Goal: Task Accomplishment & Management: Complete application form

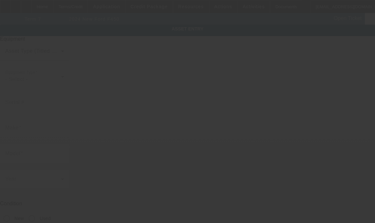
type input "[US_VEHICLE_IDENTIFICATION_NUMBER]"
type input "Ford"
type input "F450"
radio input "true"
type textarea "includes all accessories, attachments and options"
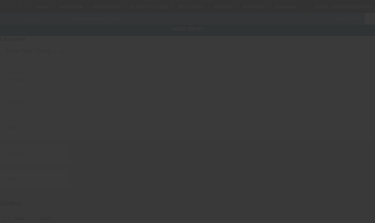
type input "[STREET_ADDRESS][PERSON_NAME]"
type input "[GEOGRAPHIC_DATA]"
type input "27295"
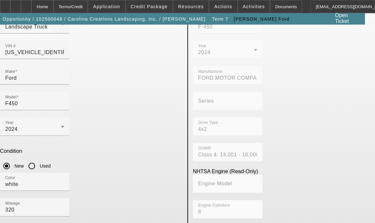
scroll to position [56, 0]
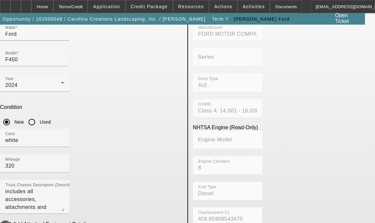
scroll to position [127, 0]
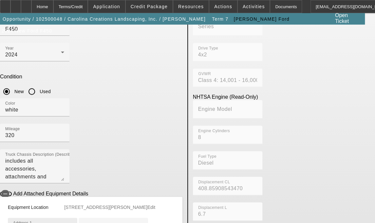
type input "[STREET_ADDRESS][PERSON_NAME]"
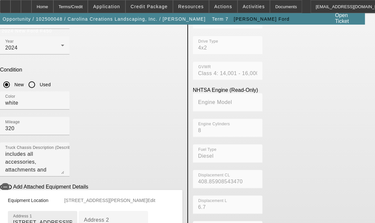
scroll to position [267, 0]
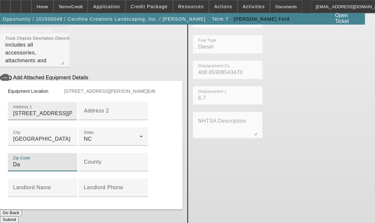
type input "D"
type input "27295"
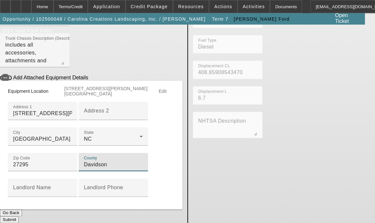
type input "Davidson"
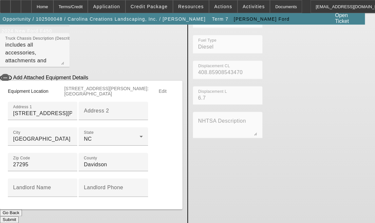
click at [19, 219] on button "Submit" at bounding box center [9, 219] width 19 height 7
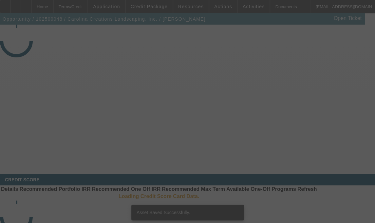
select select "3"
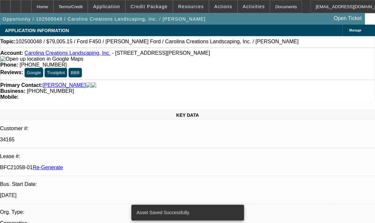
select select "0"
select select "0.1"
select select "4"
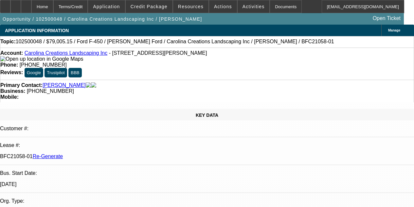
select select "3"
select select "0"
select select "0.1"
select select "4"
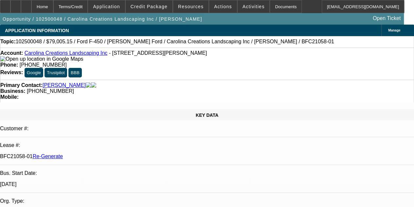
scroll to position [26, 0]
click at [26, 4] on icon at bounding box center [26, 4] width 0 height 0
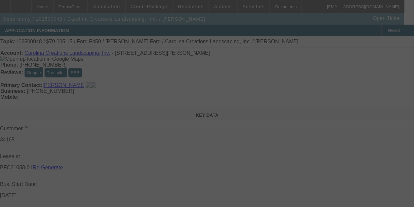
select select "3"
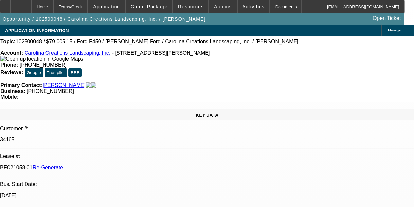
drag, startPoint x: 306, startPoint y: 2, endPoint x: 271, endPoint y: 8, distance: 35.3
select select "0"
select select "0.1"
select select "4"
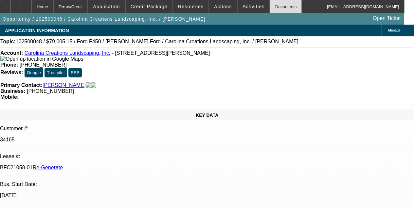
click at [271, 8] on div "Documents" at bounding box center [286, 6] width 32 height 13
click at [243, 7] on span "Activities" at bounding box center [254, 6] width 22 height 5
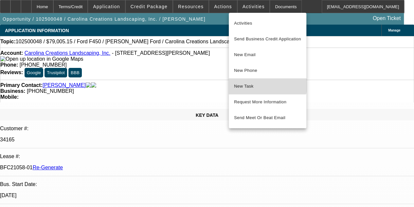
click at [245, 80] on button "New Task" at bounding box center [268, 86] width 78 height 16
